Goal: Information Seeking & Learning: Learn about a topic

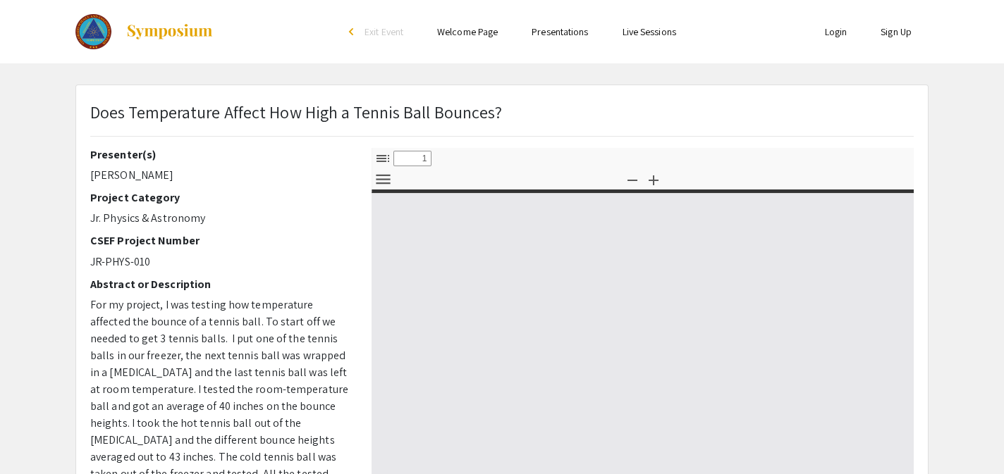
type input "0"
select select "custom"
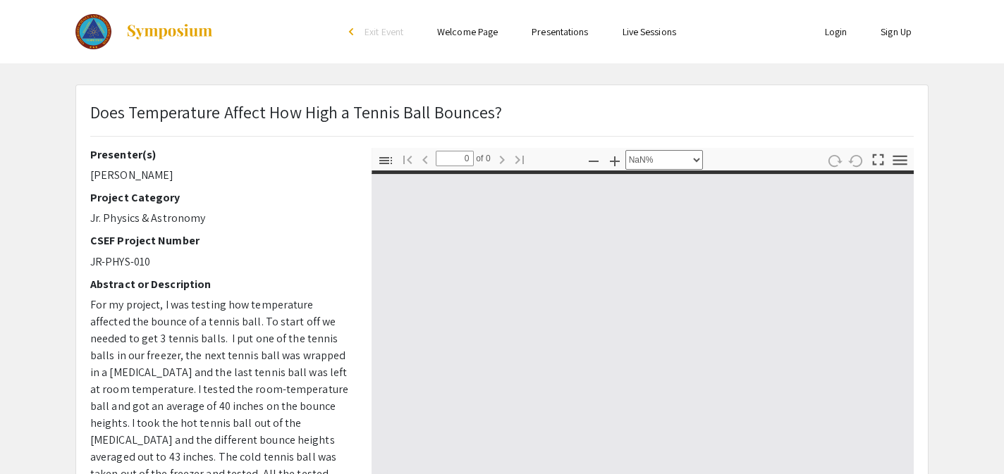
type input "1"
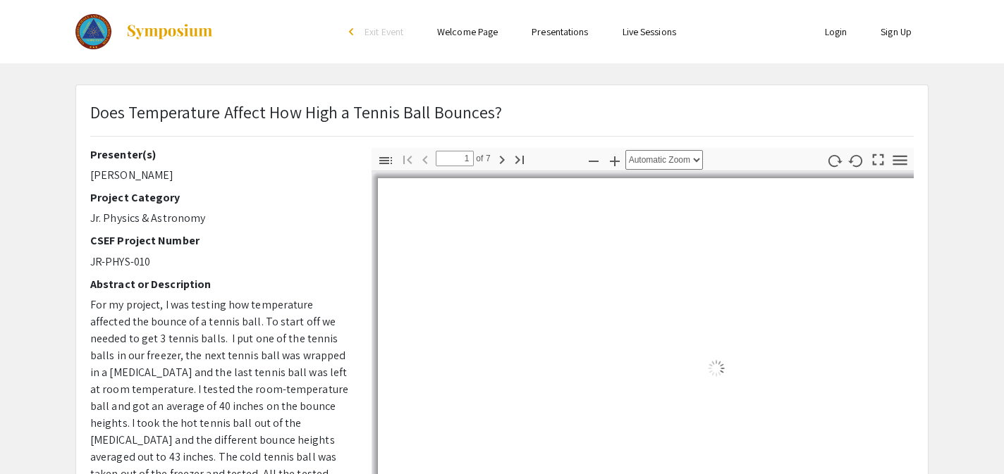
select select "auto"
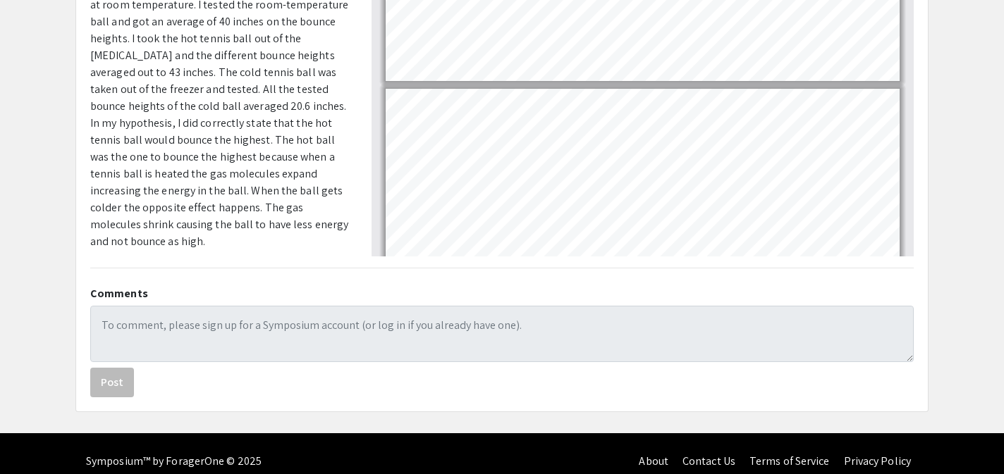
scroll to position [400, 0]
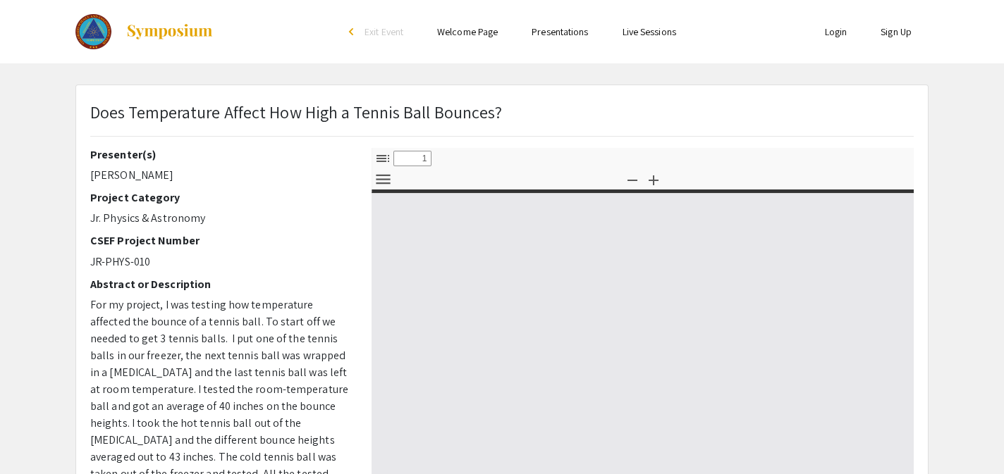
select select "custom"
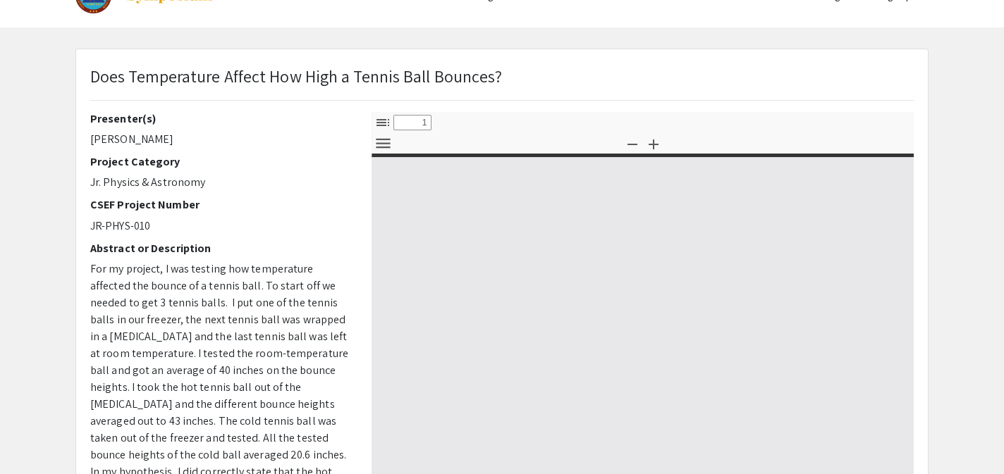
type input "0"
select select "custom"
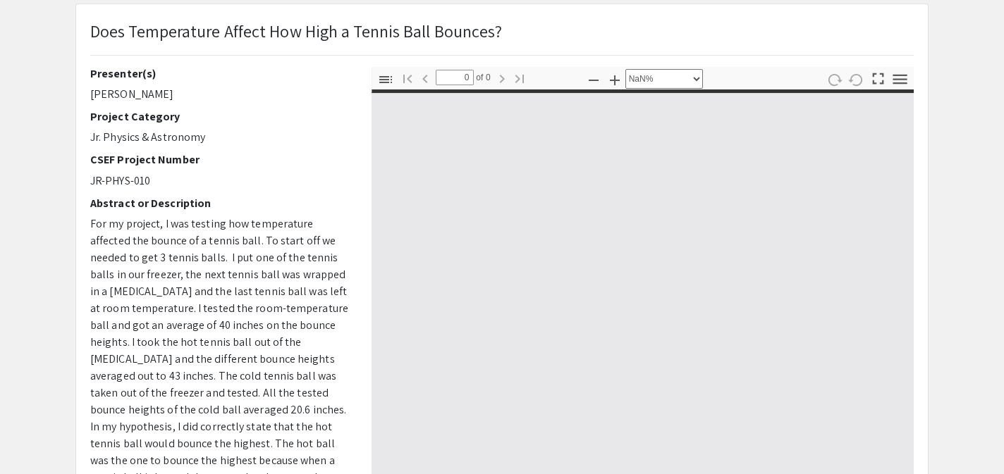
type input "1"
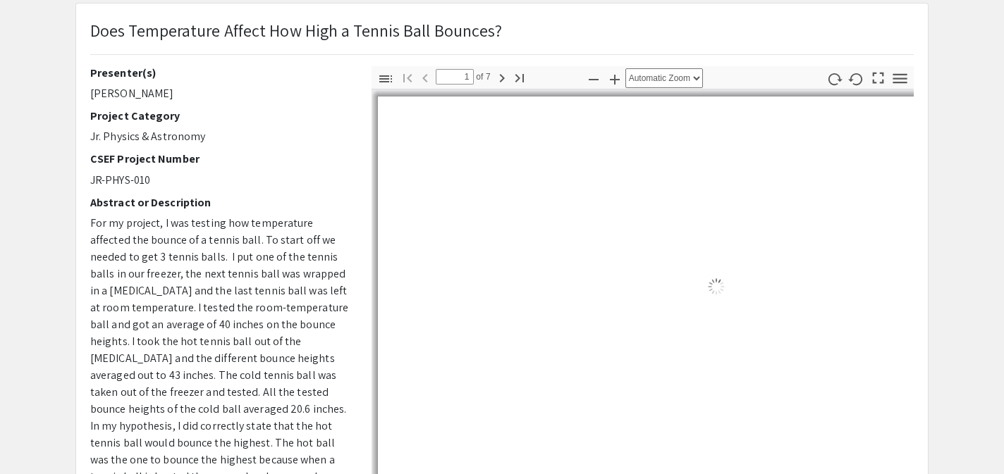
select select "auto"
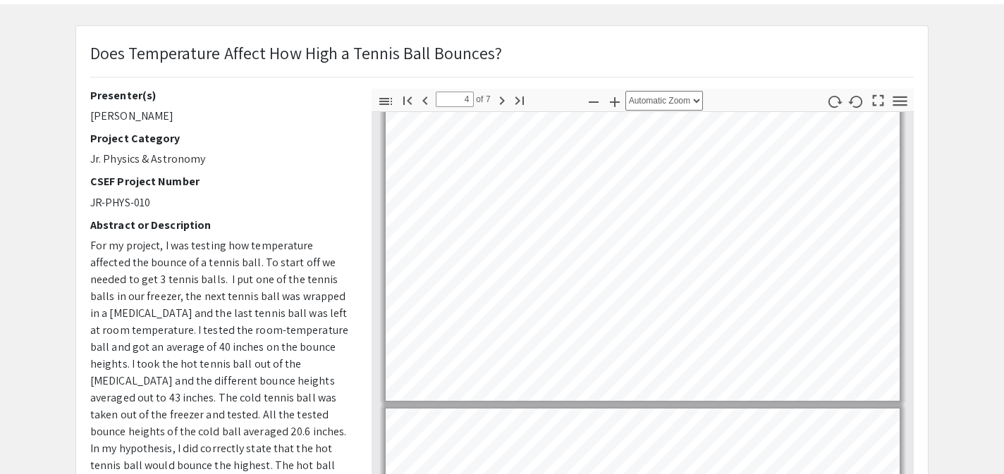
scroll to position [61, 0]
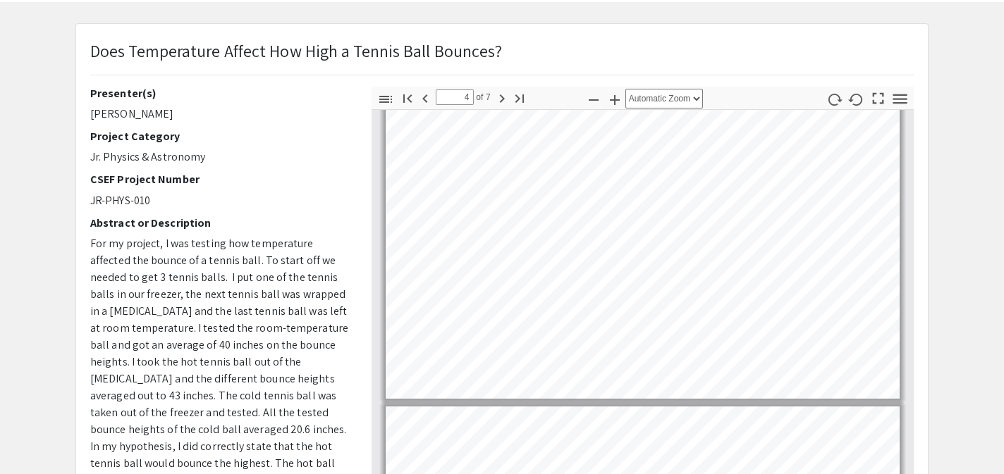
click at [857, 56] on div "Does Temperature Affect How High a Tennis Ball Bounces?" at bounding box center [502, 62] width 845 height 49
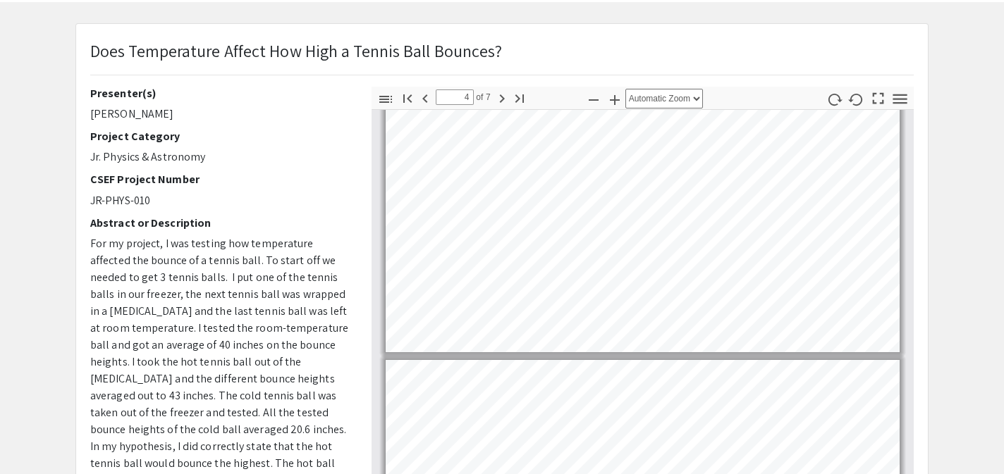
type input "5"
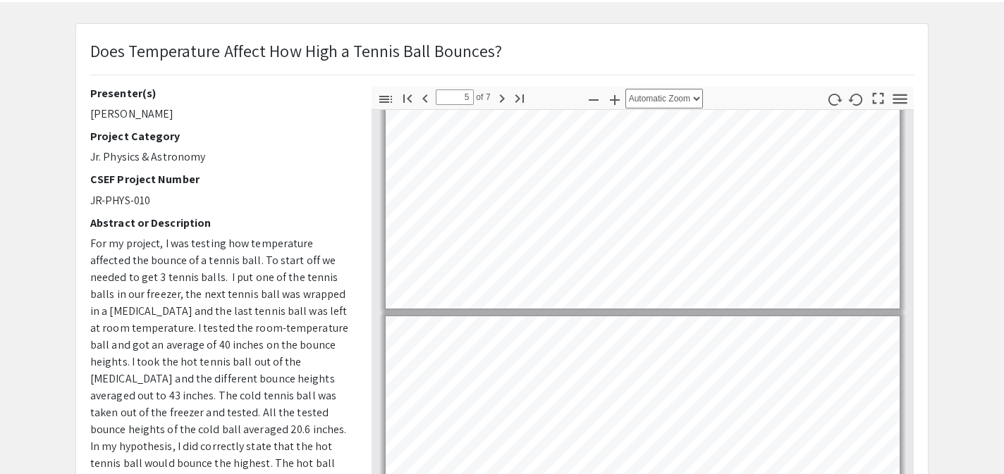
scroll to position [1195, 0]
